Goal: Task Accomplishment & Management: Use online tool/utility

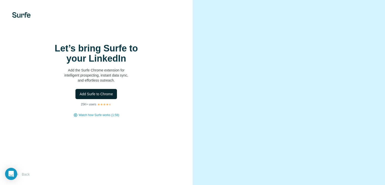
click at [110, 99] on button "Add Surfe to Chrome" at bounding box center [97, 94] width 42 height 10
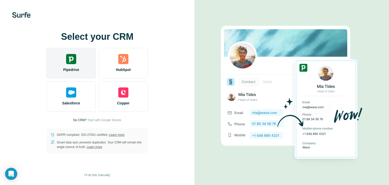
click at [74, 69] on span "Pipedrive" at bounding box center [71, 69] width 16 height 5
